Goal: Navigation & Orientation: Find specific page/section

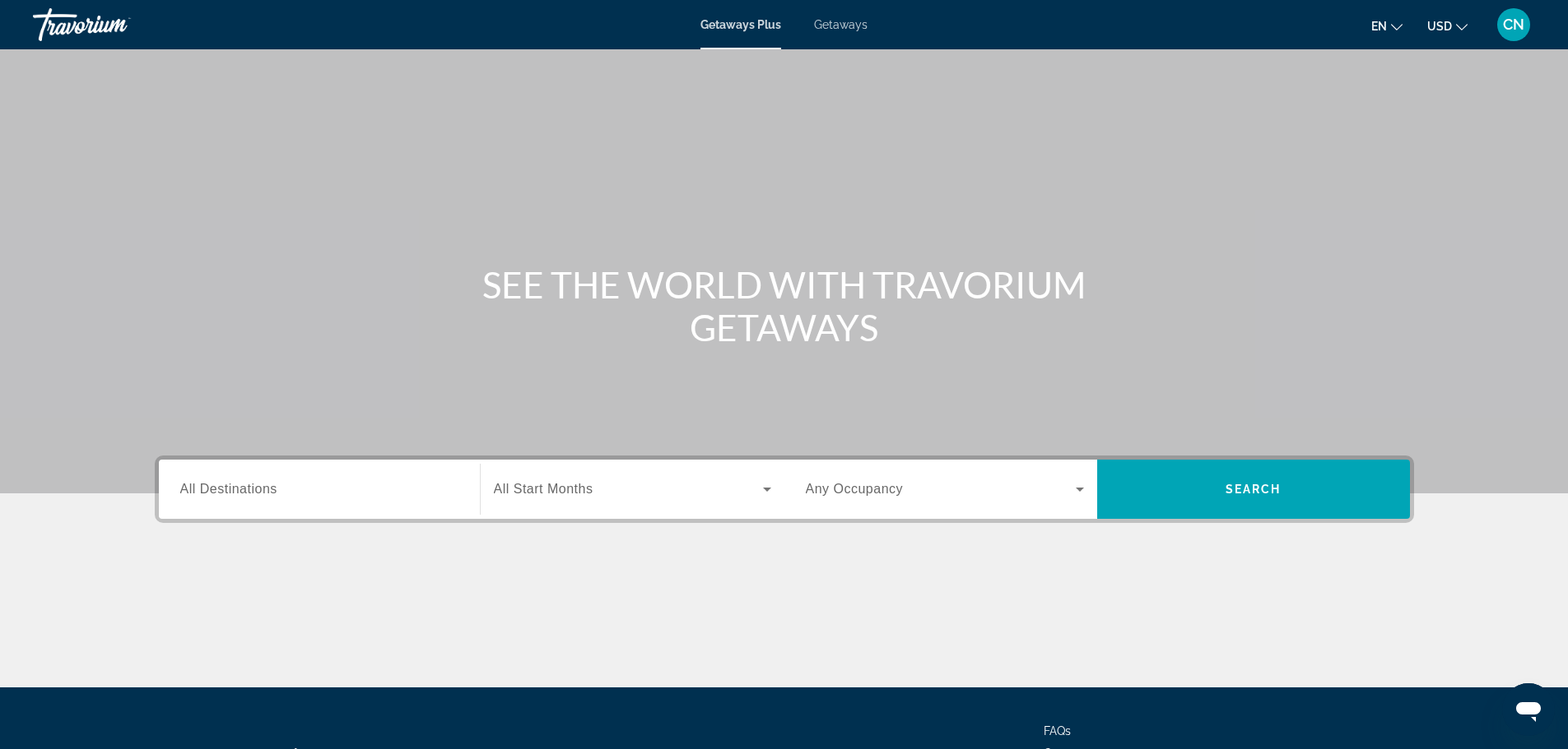
click at [558, 493] on span "All Start Months" at bounding box center [544, 489] width 100 height 14
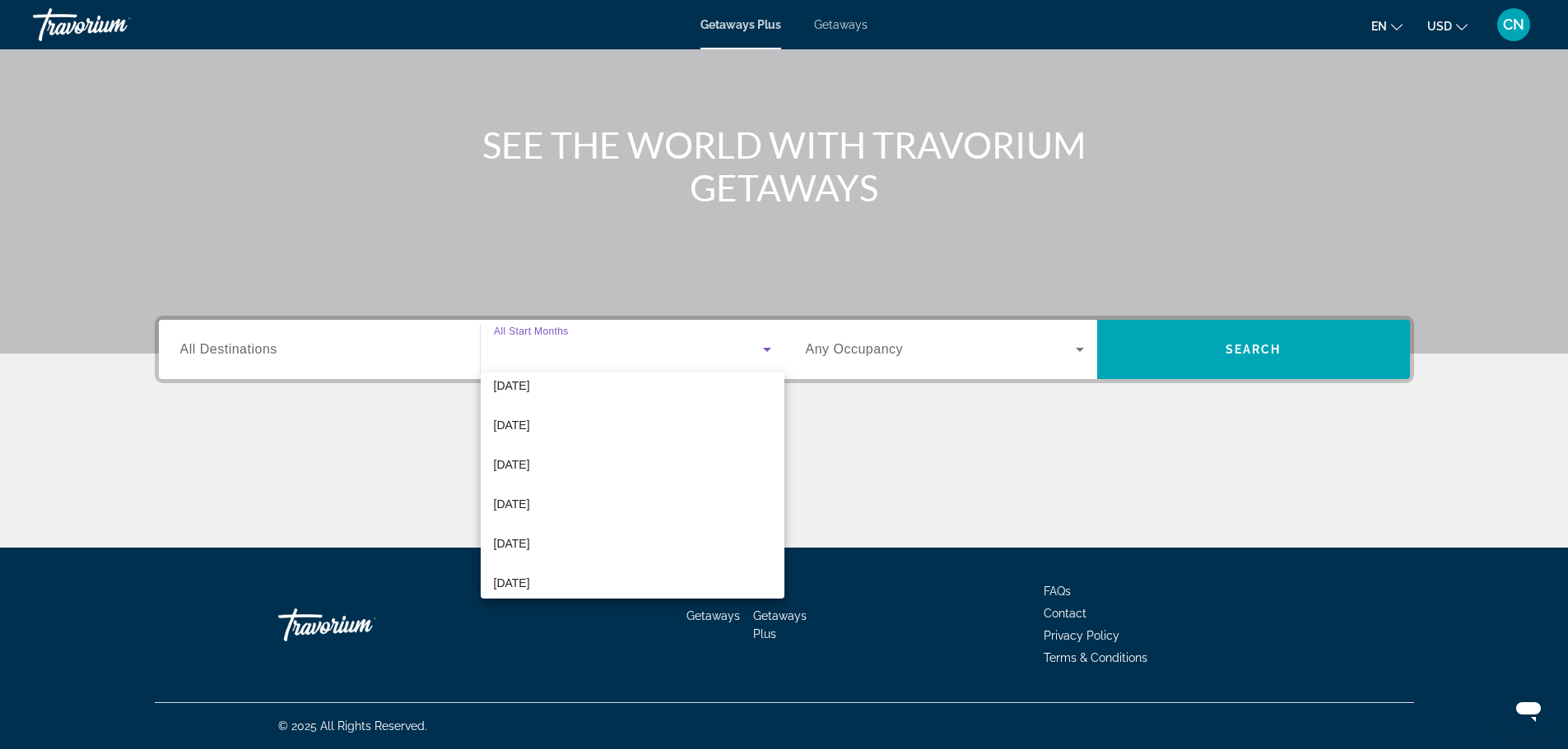
scroll to position [164, 0]
click at [889, 470] on div at bounding box center [784, 374] width 1568 height 749
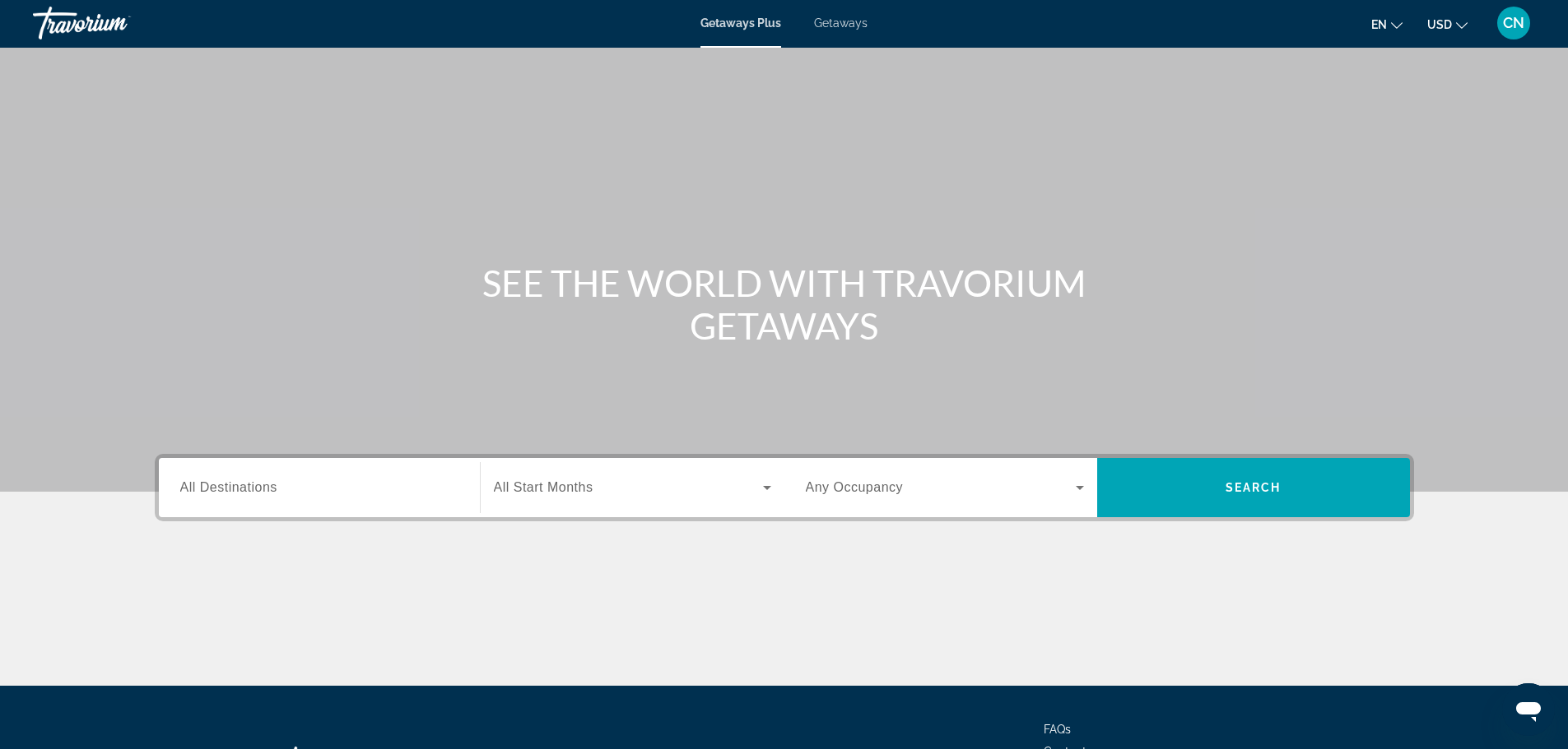
scroll to position [0, 0]
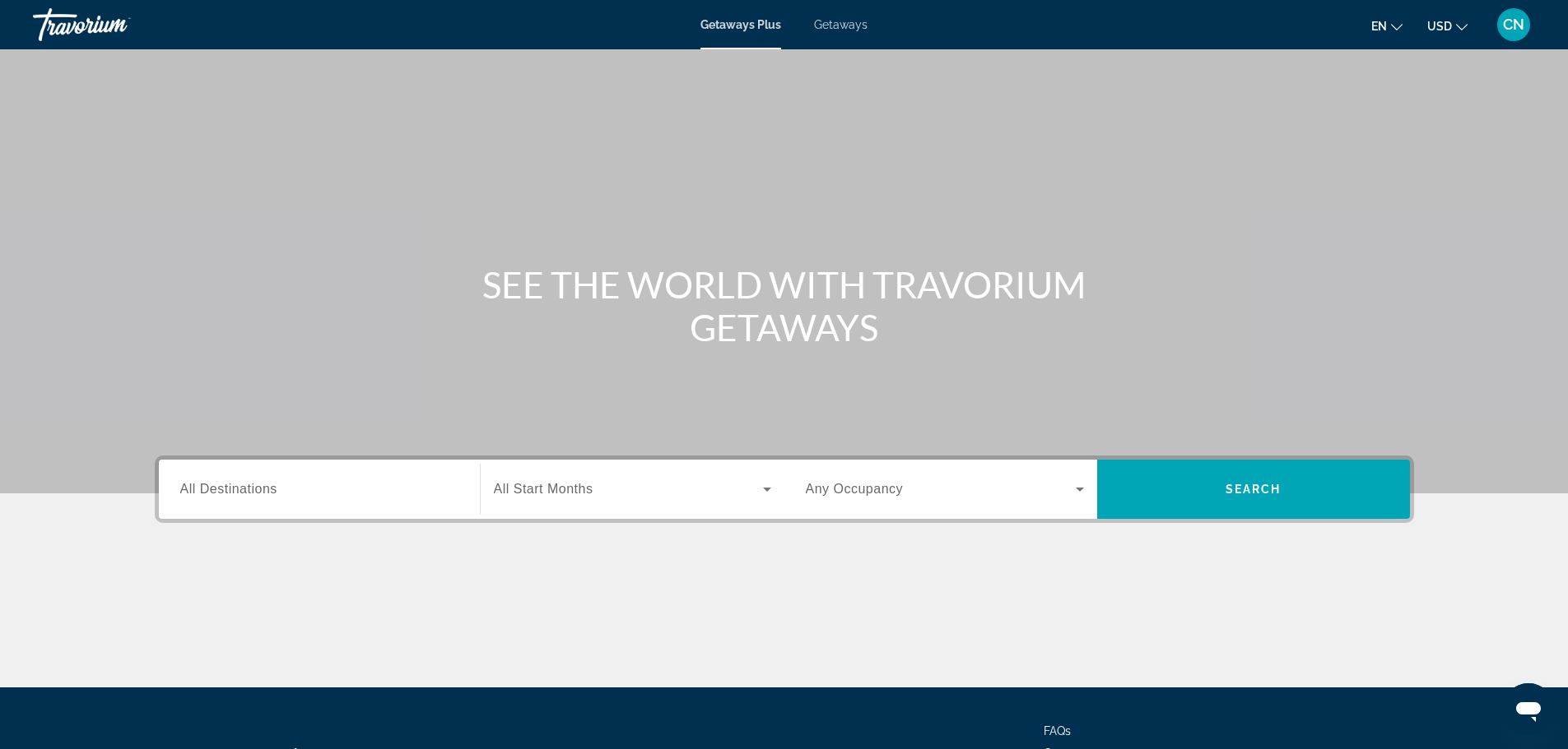
click at [90, 29] on div "Travorium" at bounding box center [115, 25] width 164 height 42
